Goal: Navigation & Orientation: Understand site structure

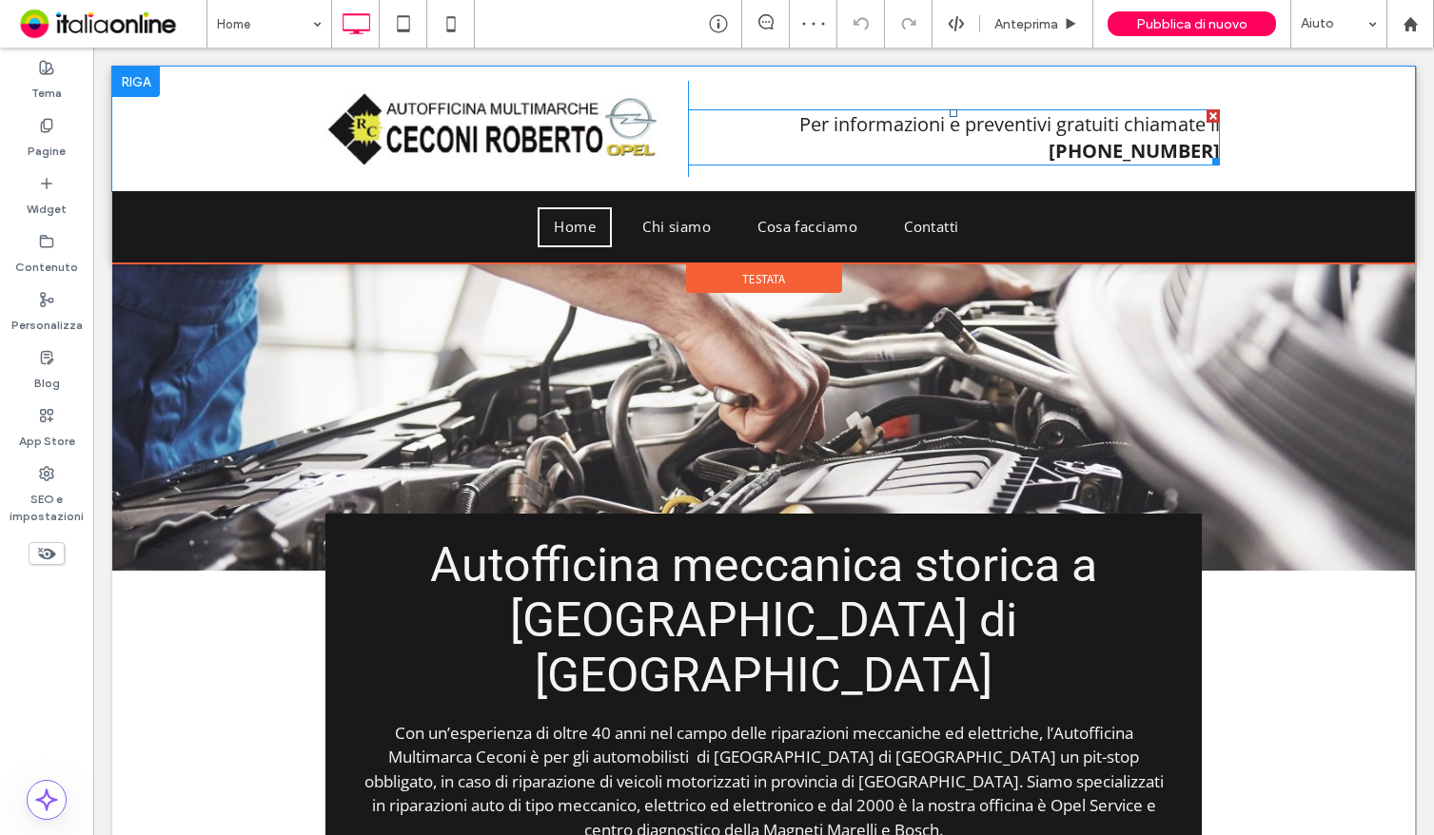
scroll to position [95, 0]
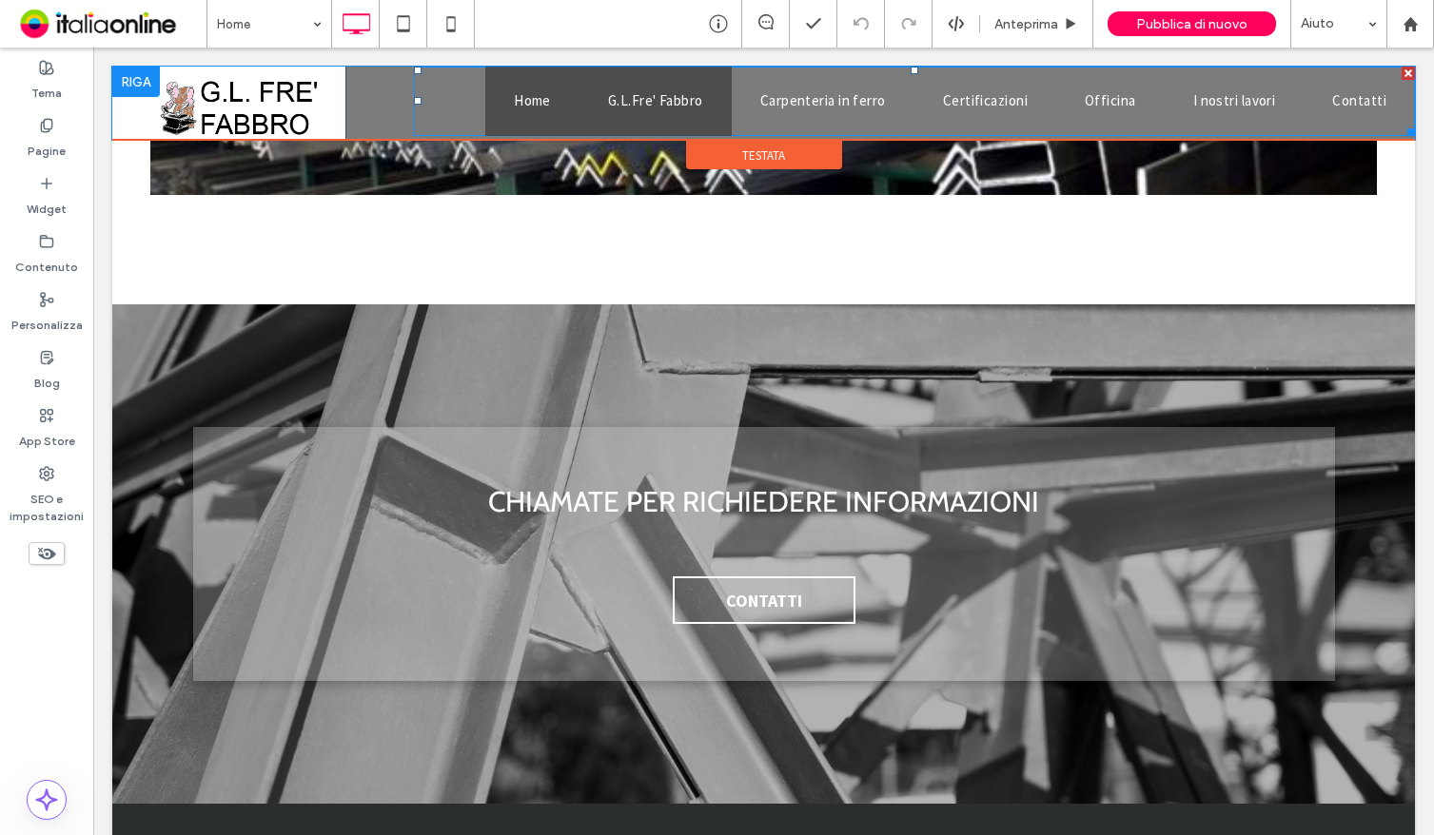
scroll to position [4172, 0]
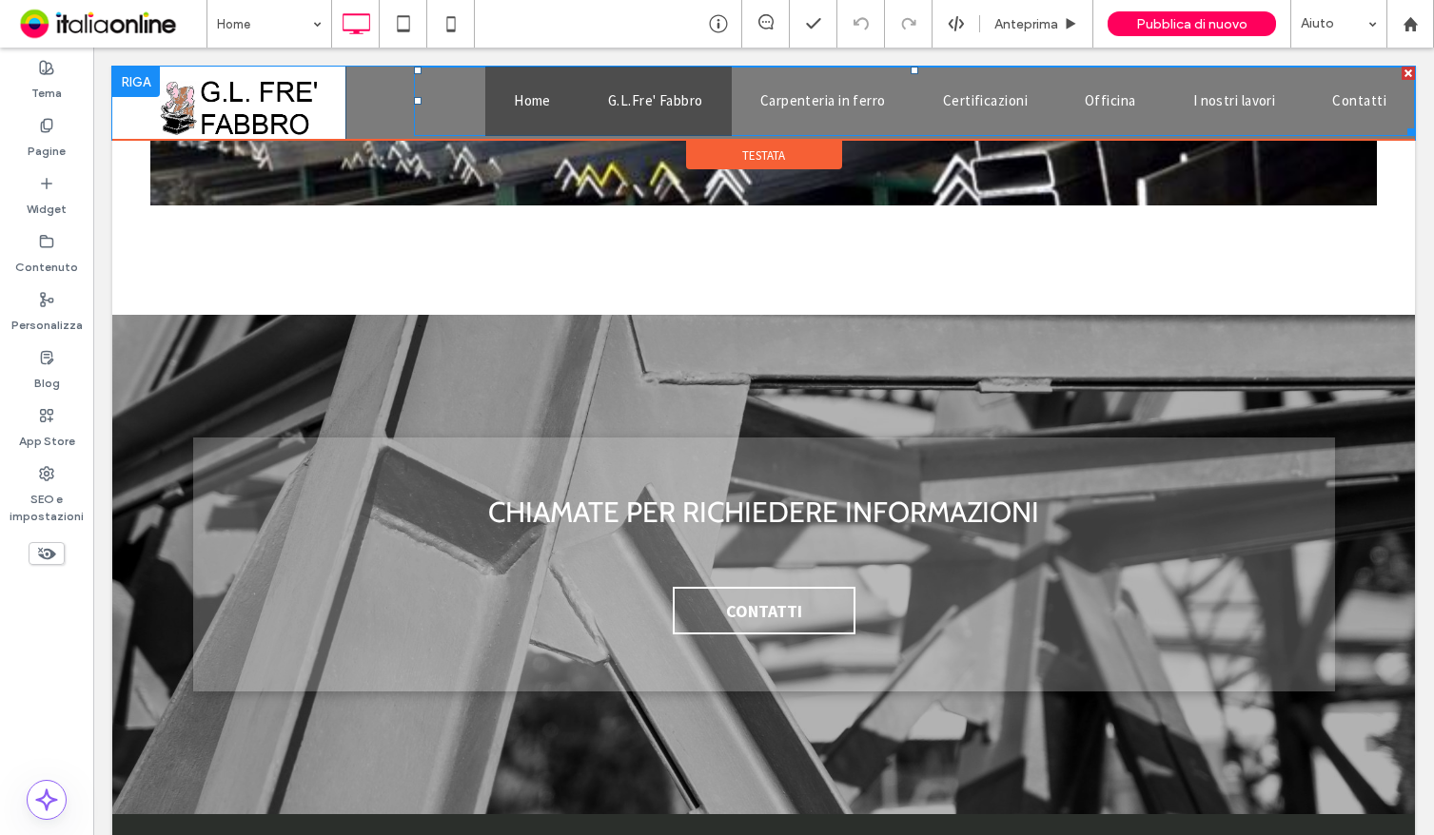
click at [626, 107] on span "G.L.Fre' Fabbro" at bounding box center [655, 101] width 95 height 22
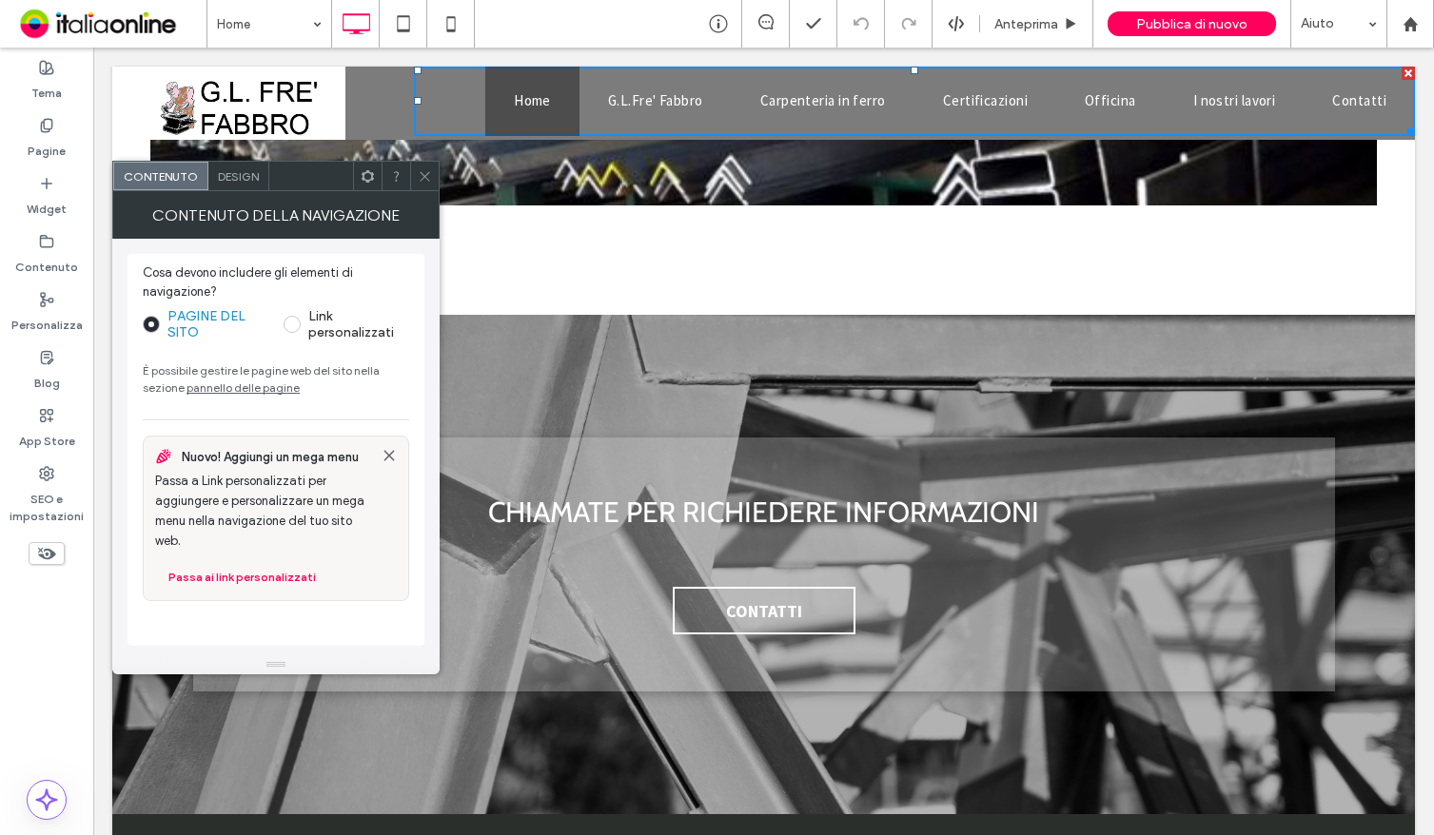
click at [431, 193] on div "CONTENUTO DELLA NAVIGAZIONE" at bounding box center [275, 215] width 327 height 48
click at [899, 102] on link "Carpenteria in ferro" at bounding box center [823, 101] width 183 height 69
click at [962, 91] on span "Certificazioni" at bounding box center [985, 101] width 85 height 22
click at [1091, 109] on span "Officina" at bounding box center [1110, 101] width 51 height 22
click at [1193, 99] on span "I nostri lavori" at bounding box center [1234, 101] width 83 height 22
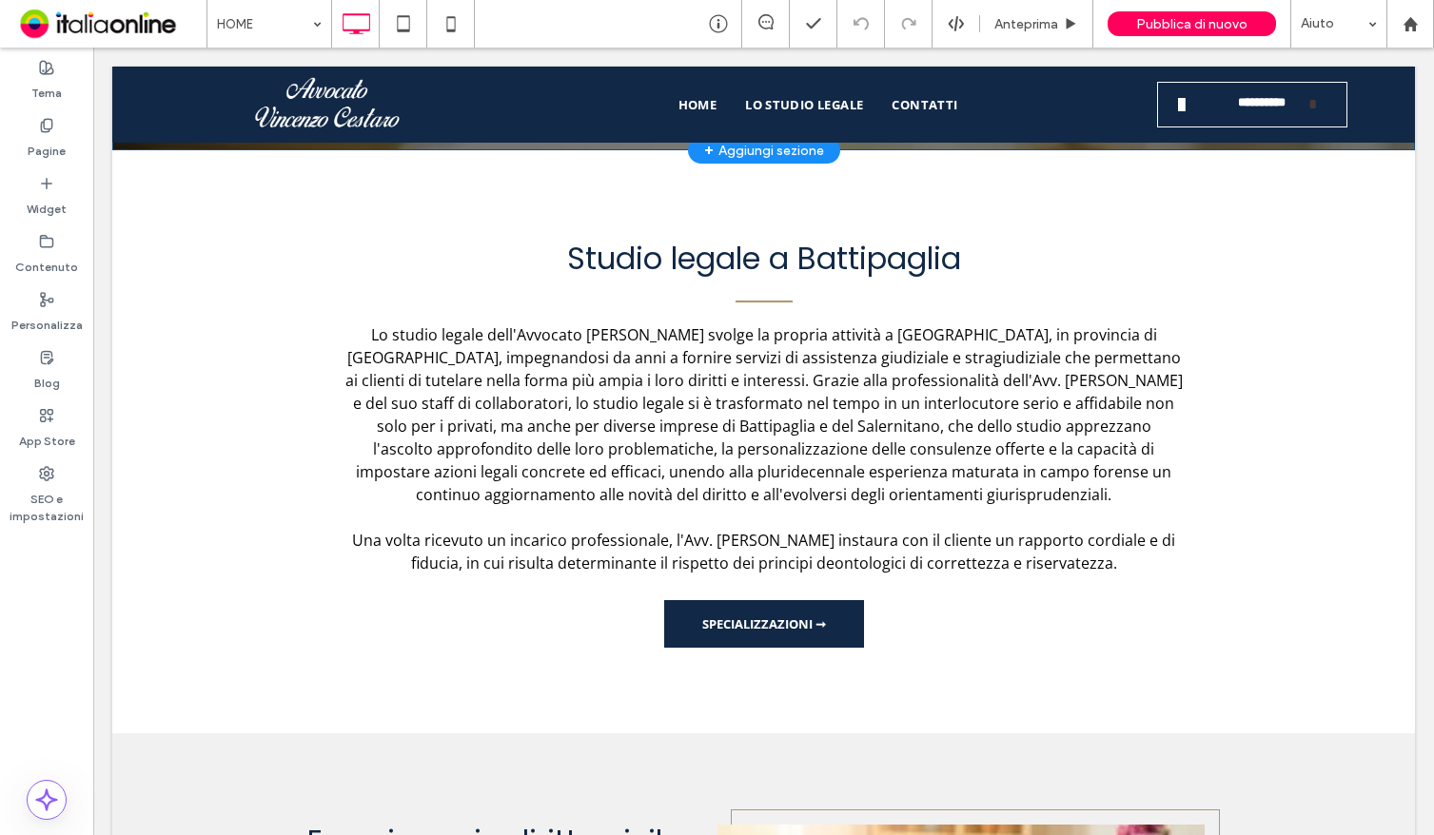
scroll to position [571, 0]
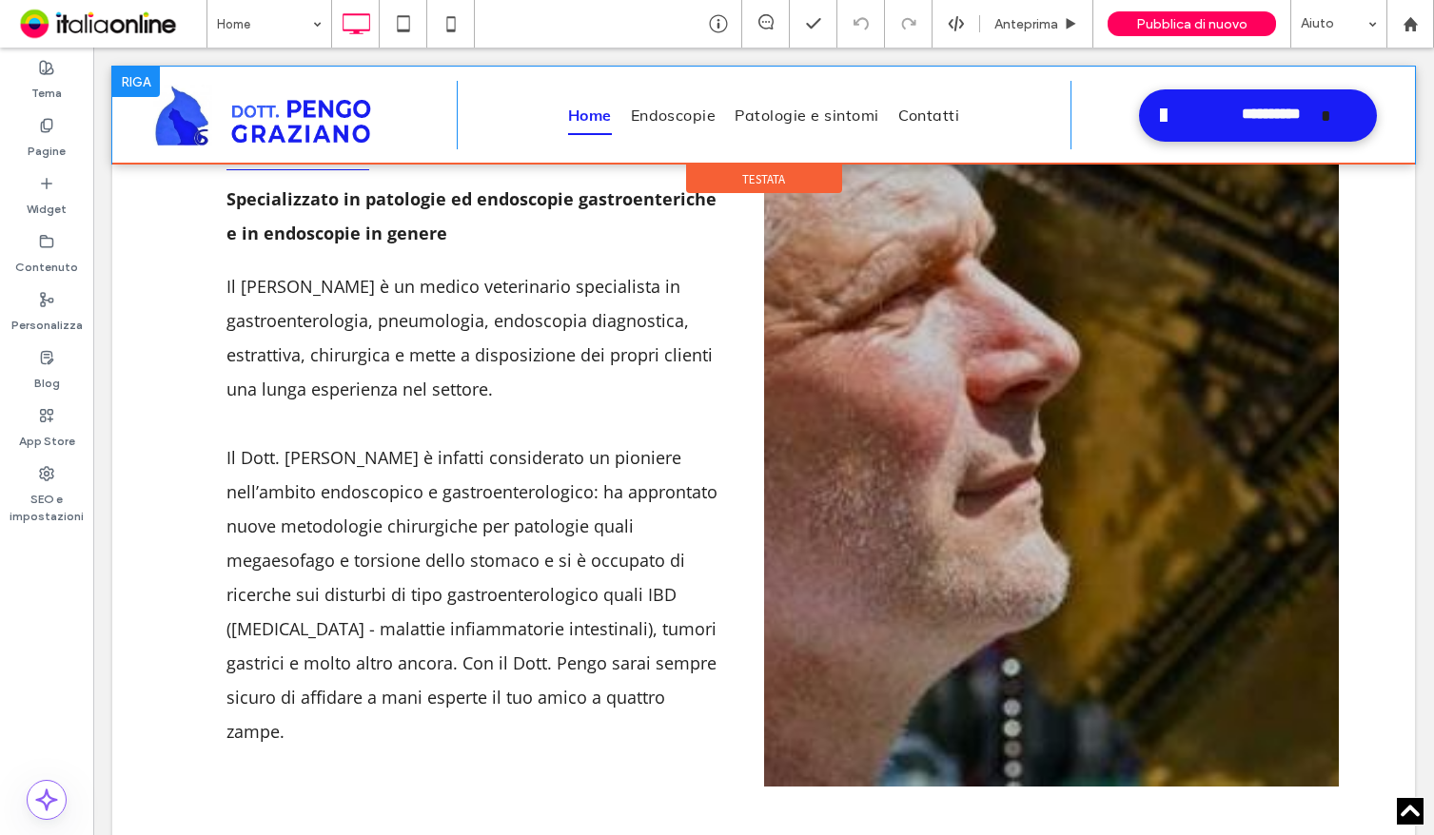
scroll to position [832, 0]
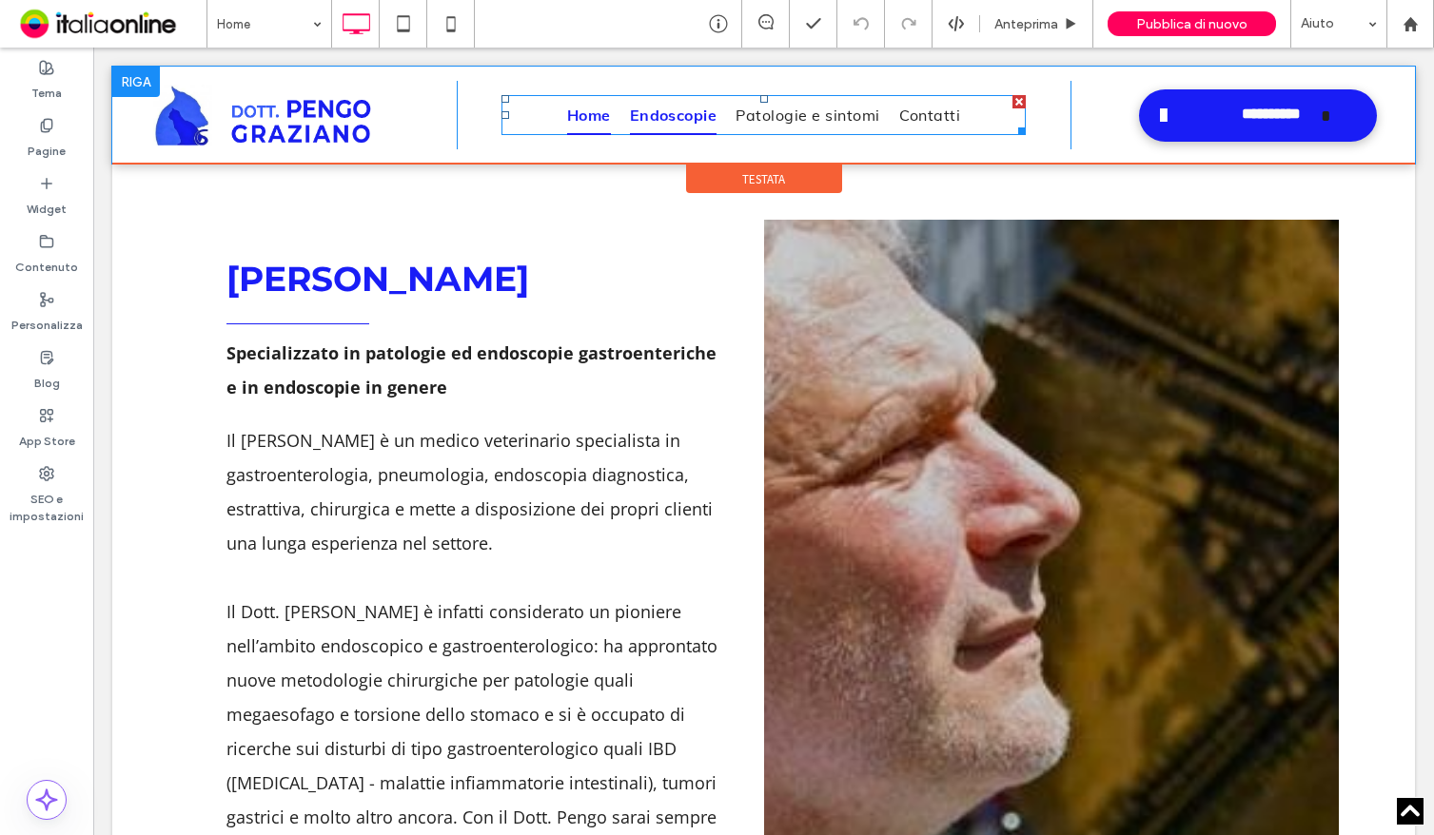
click at [672, 127] on span "Endoscopie" at bounding box center [674, 115] width 88 height 40
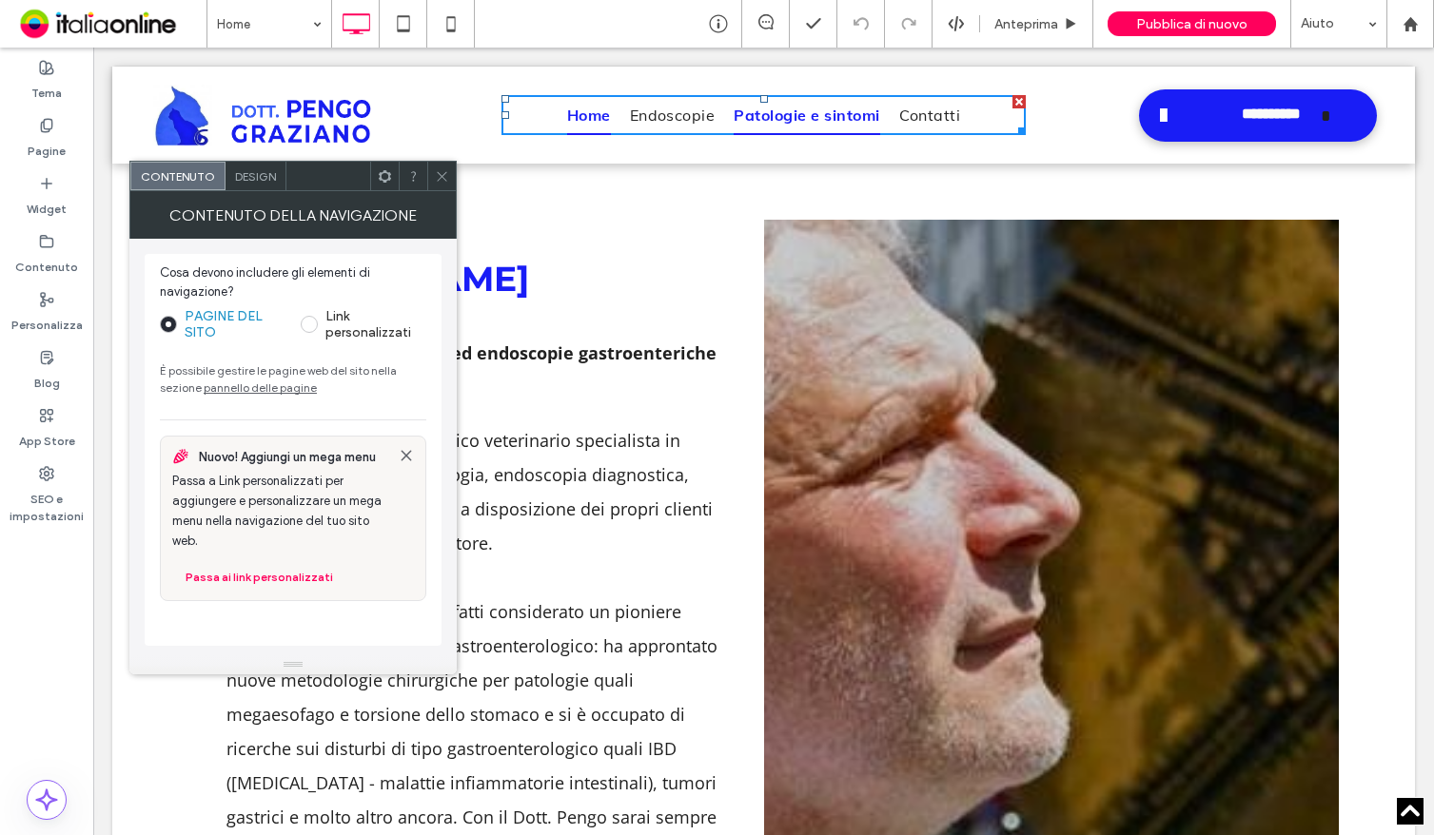
click at [747, 114] on span "Patologie e sintomi" at bounding box center [807, 115] width 146 height 40
click at [933, 108] on span "Contatti" at bounding box center [928, 115] width 63 height 40
click at [446, 173] on icon at bounding box center [442, 176] width 14 height 14
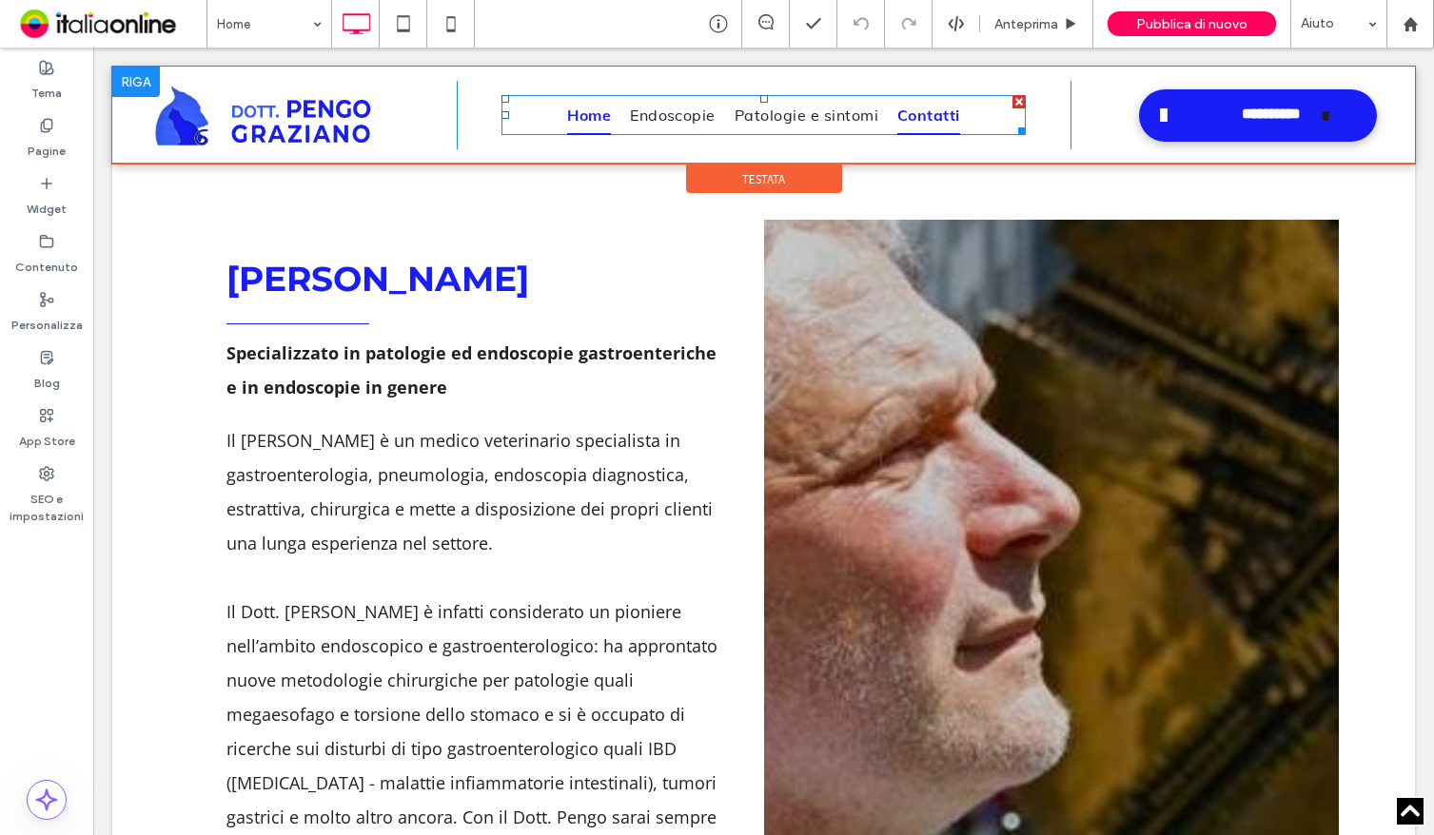
click at [930, 117] on span "Contatti" at bounding box center [928, 115] width 63 height 40
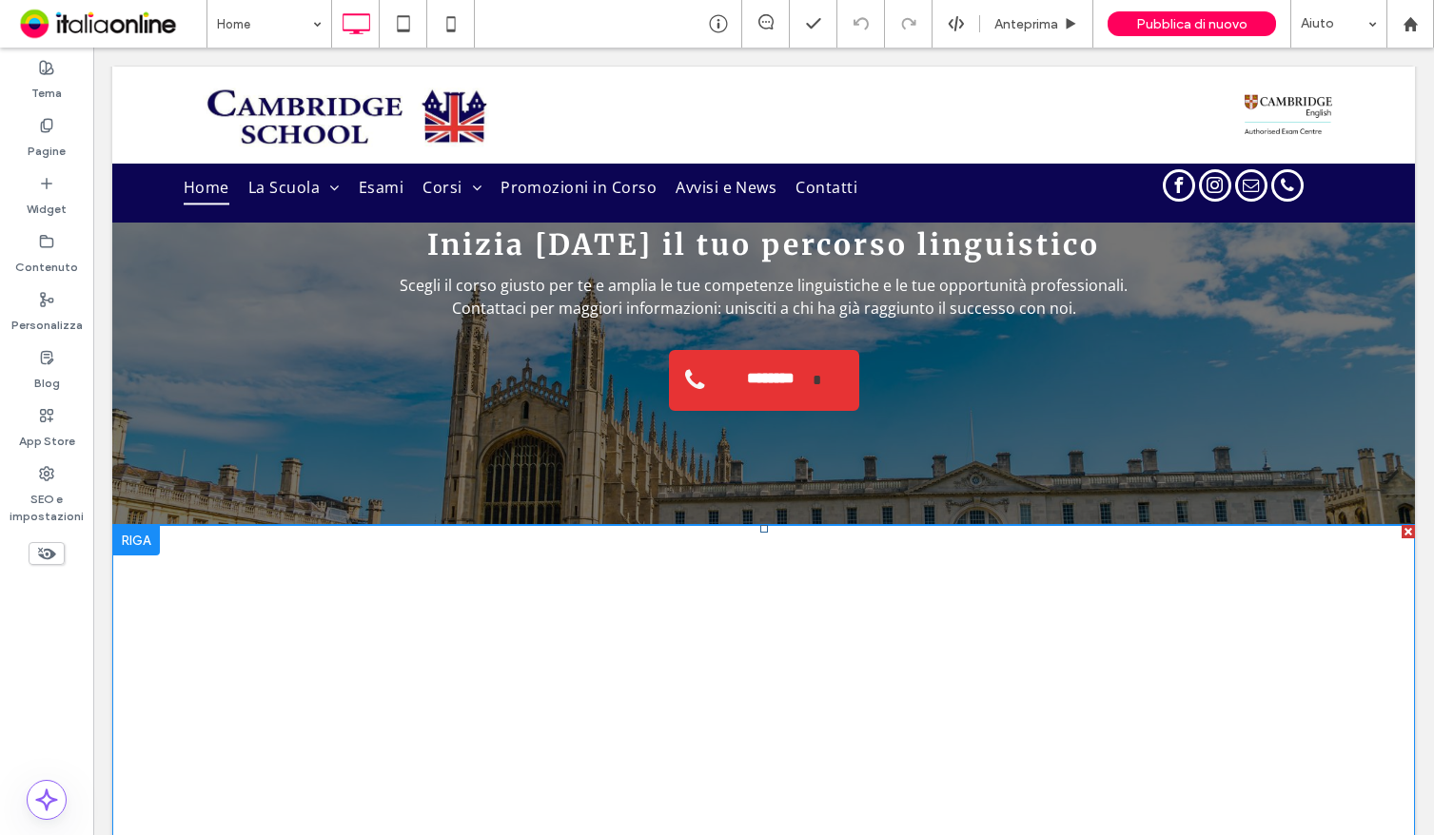
scroll to position [4868, 0]
